Goal: Communication & Community: Participate in discussion

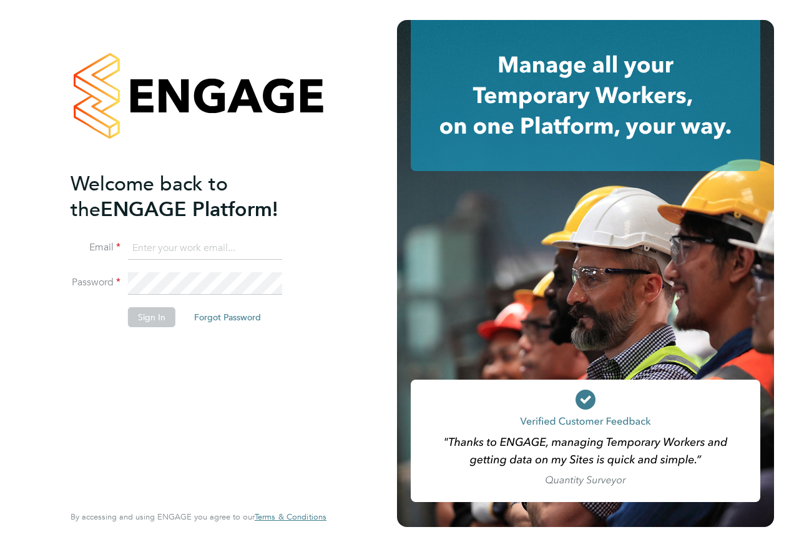
type input "[EMAIL_ADDRESS][DOMAIN_NAME]"
click at [158, 326] on button "Sign In" at bounding box center [151, 317] width 47 height 20
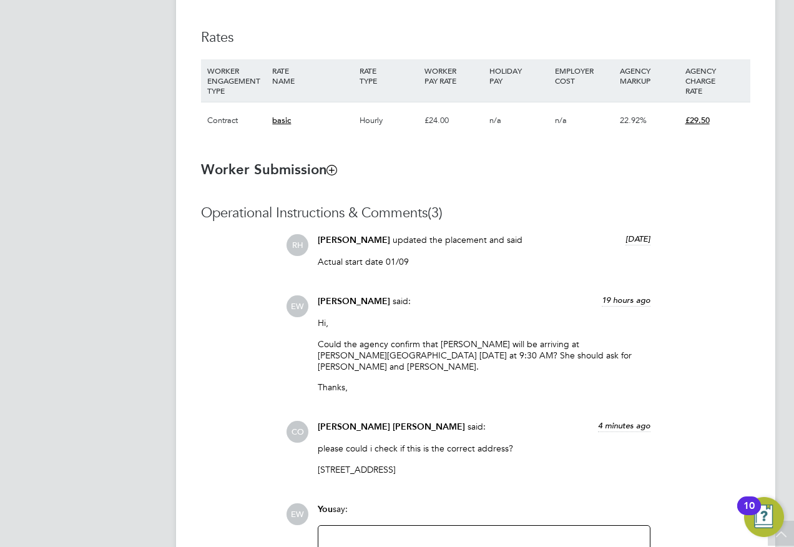
scroll to position [936, 0]
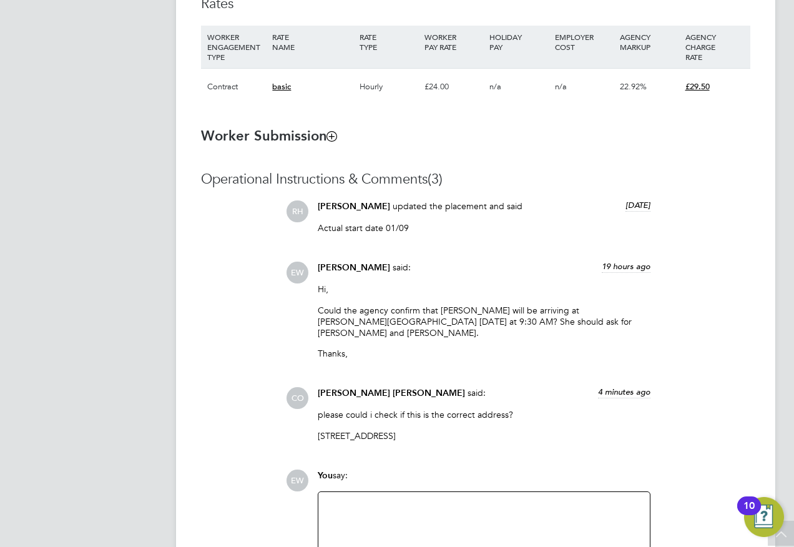
click at [437, 507] on div at bounding box center [484, 526] width 316 height 54
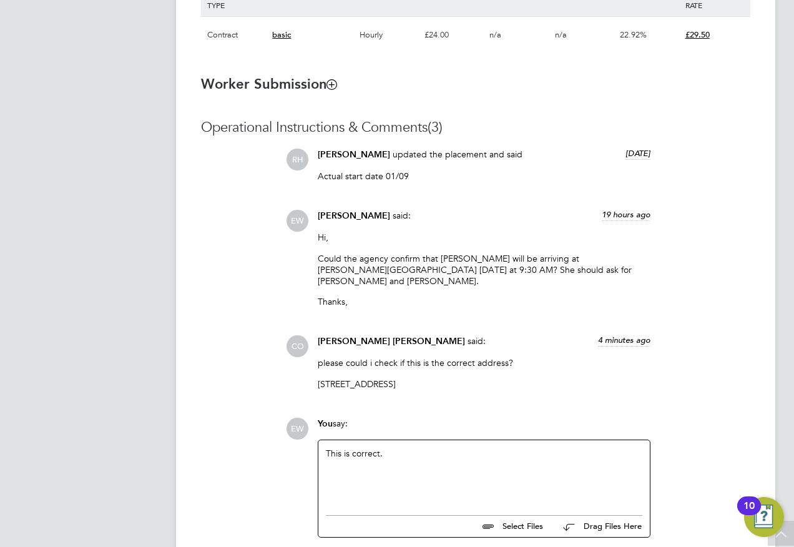
scroll to position [1060, 0]
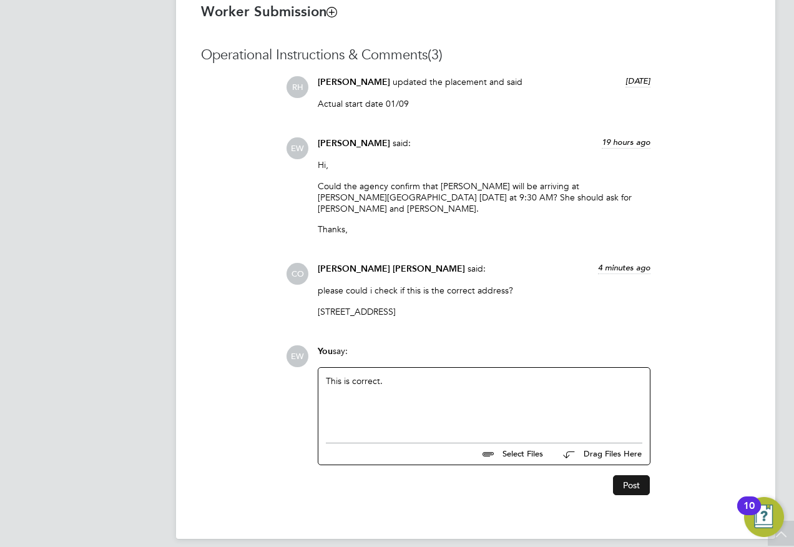
click at [639, 477] on button "Post" at bounding box center [631, 485] width 37 height 20
